Goal: Communication & Community: Answer question/provide support

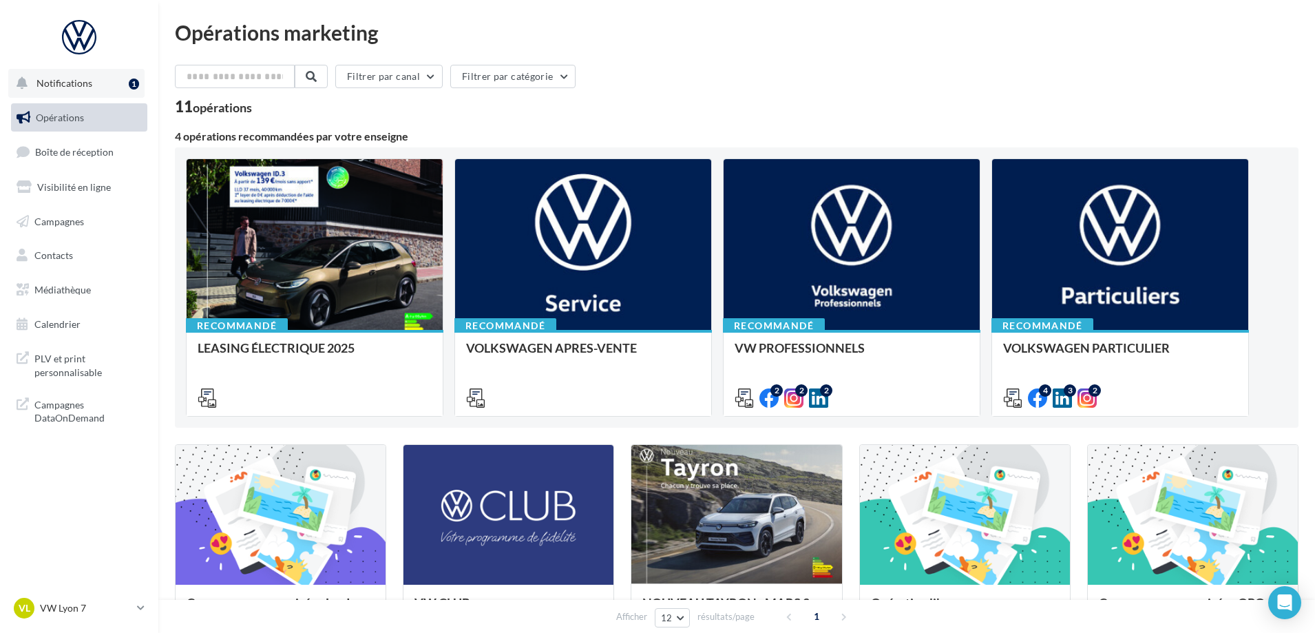
click at [62, 85] on span "Notifications" at bounding box center [65, 83] width 56 height 12
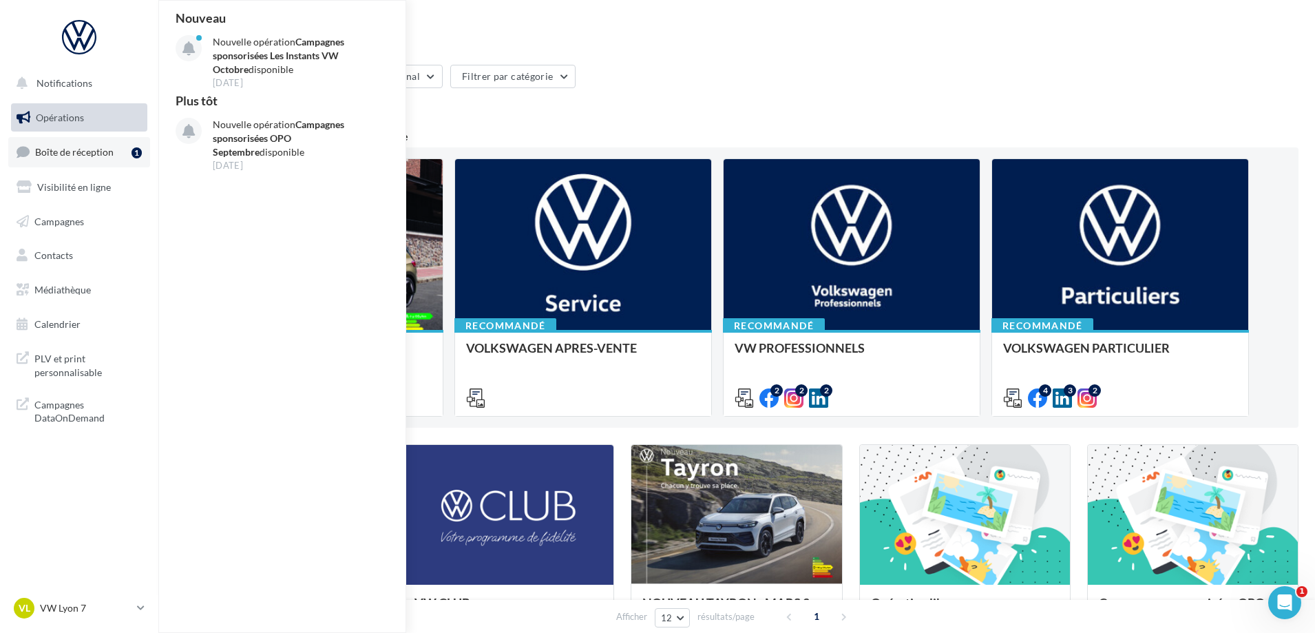
click at [57, 143] on link "Boîte de réception 1" at bounding box center [79, 152] width 142 height 30
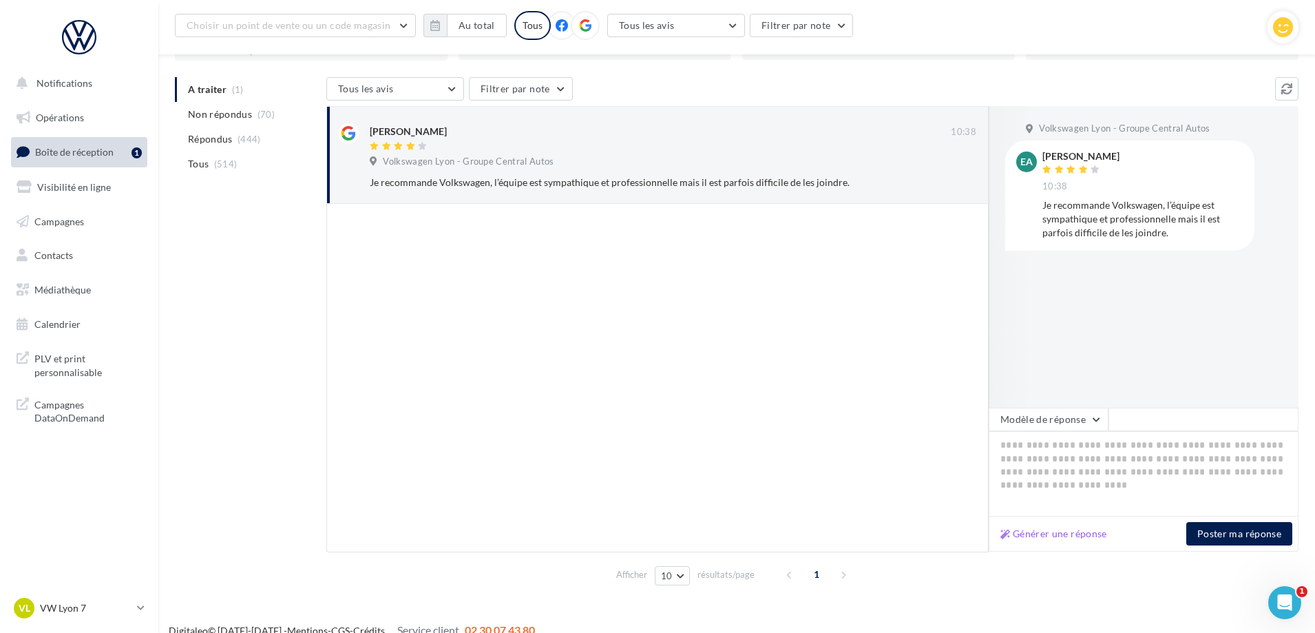
scroll to position [124, 0]
click at [1027, 410] on button "Modèle de réponse" at bounding box center [1049, 417] width 120 height 23
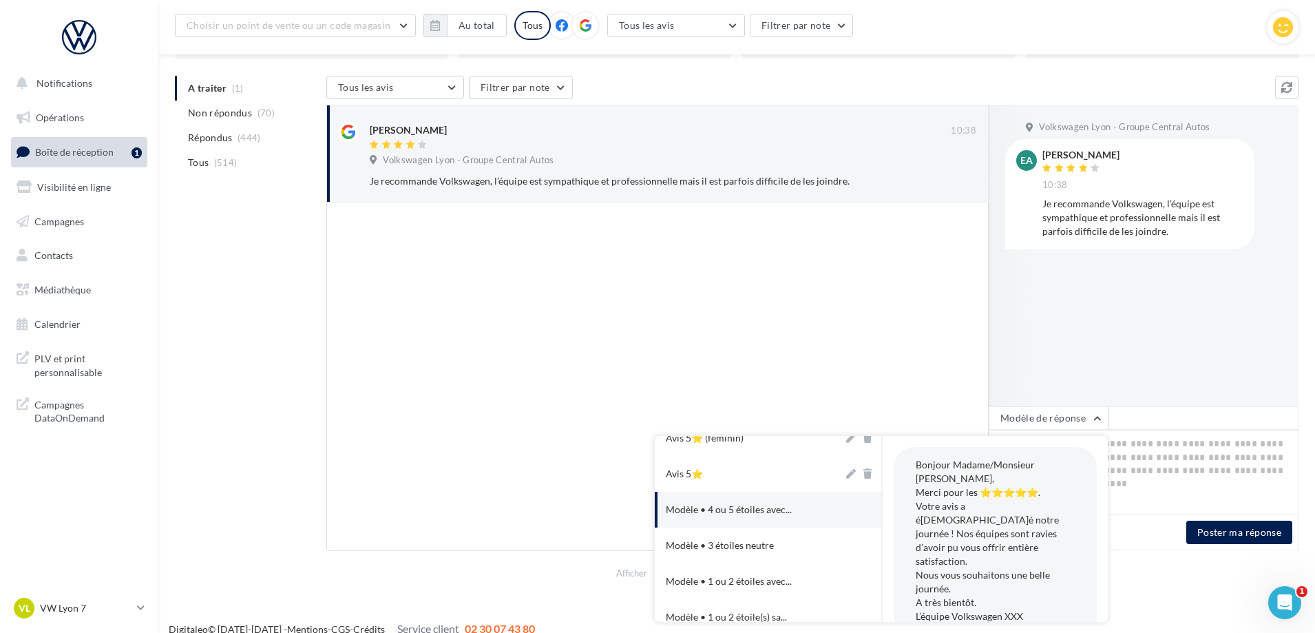
scroll to position [29, 0]
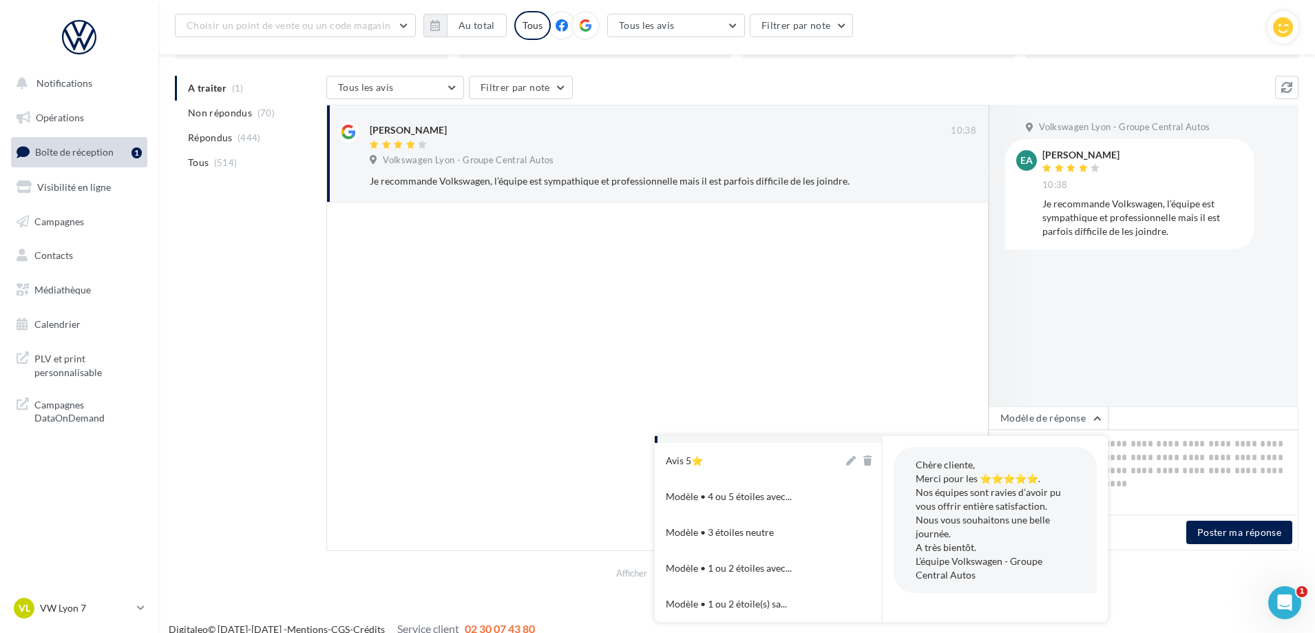
click at [746, 399] on div at bounding box center [657, 376] width 663 height 348
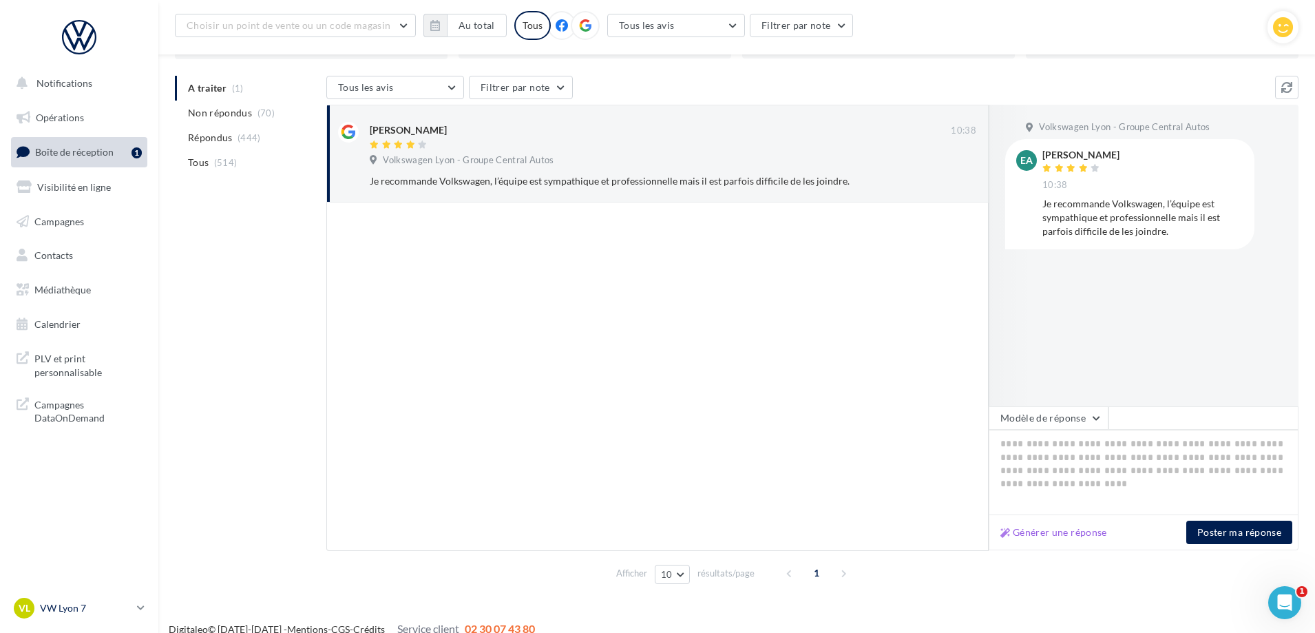
click at [134, 607] on link "VL VW Lyon 7 vw-lyo-gru" at bounding box center [79, 608] width 136 height 26
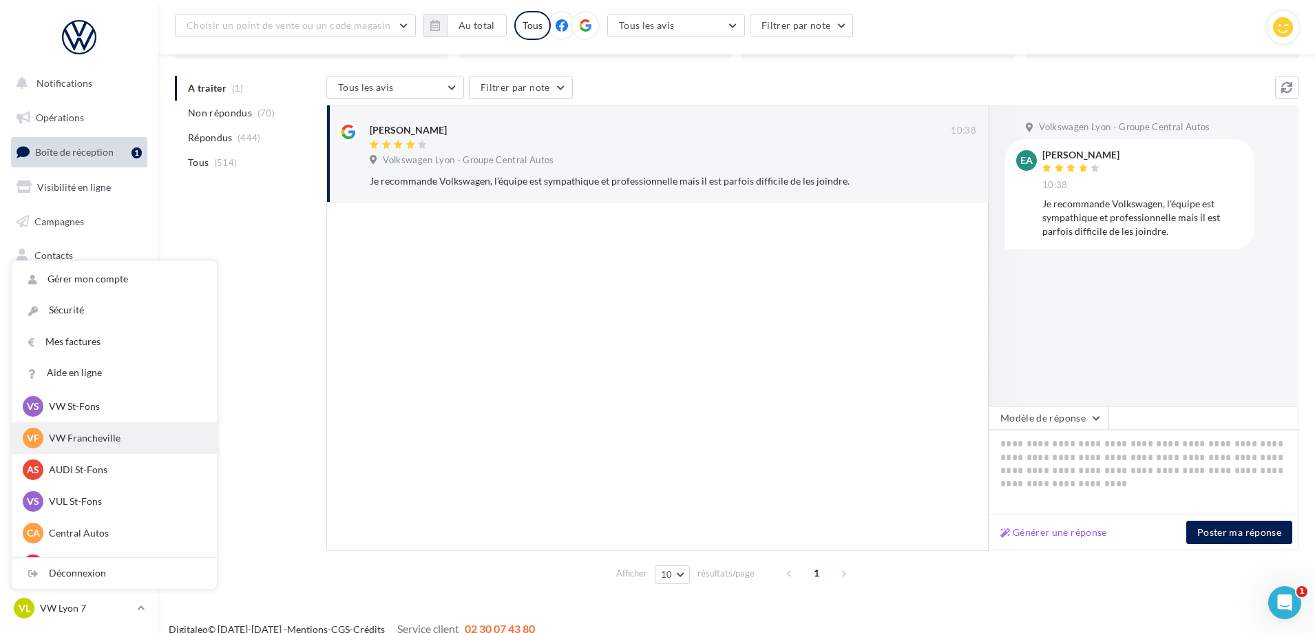
scroll to position [190, 0]
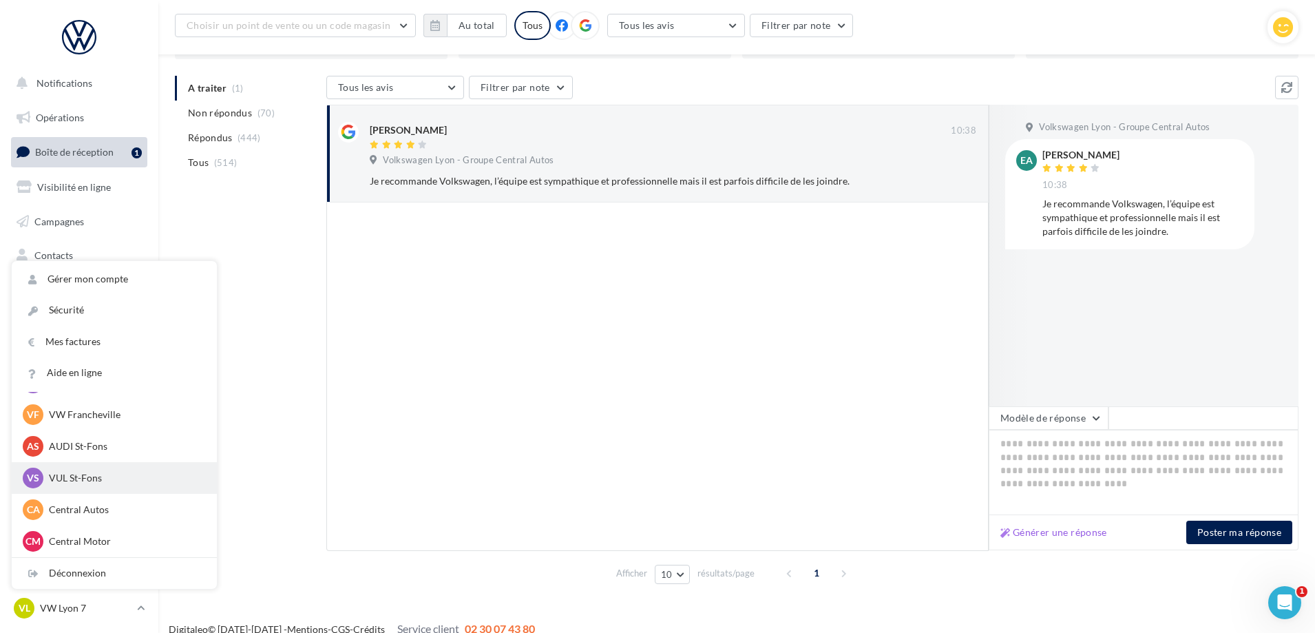
click at [63, 477] on p "VUL St-Fons" at bounding box center [125, 478] width 152 height 14
